Goal: Task Accomplishment & Management: Complete application form

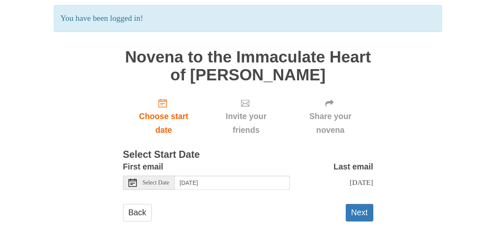
scroll to position [66, 0]
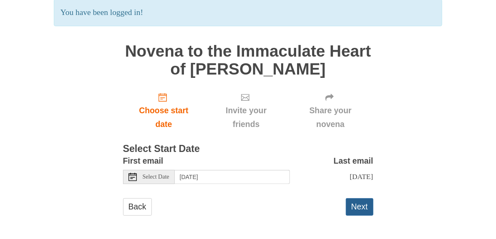
click at [357, 206] on button "Next" at bounding box center [360, 206] width 28 height 17
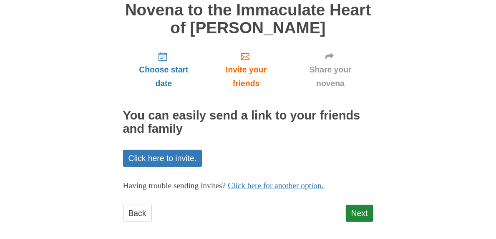
scroll to position [74, 0]
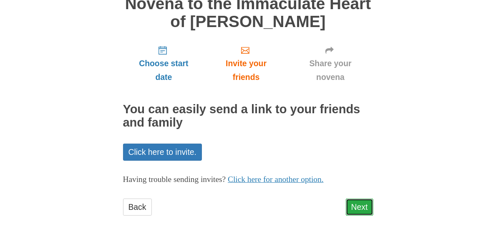
click at [356, 209] on link "Next" at bounding box center [360, 207] width 28 height 17
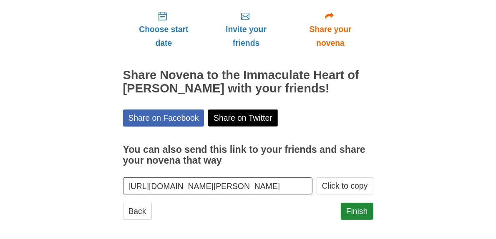
scroll to position [112, 0]
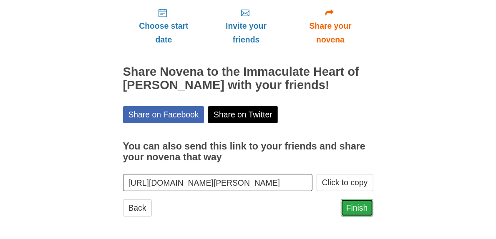
click at [357, 206] on link "Finish" at bounding box center [357, 208] width 33 height 17
